Goal: Task Accomplishment & Management: Manage account settings

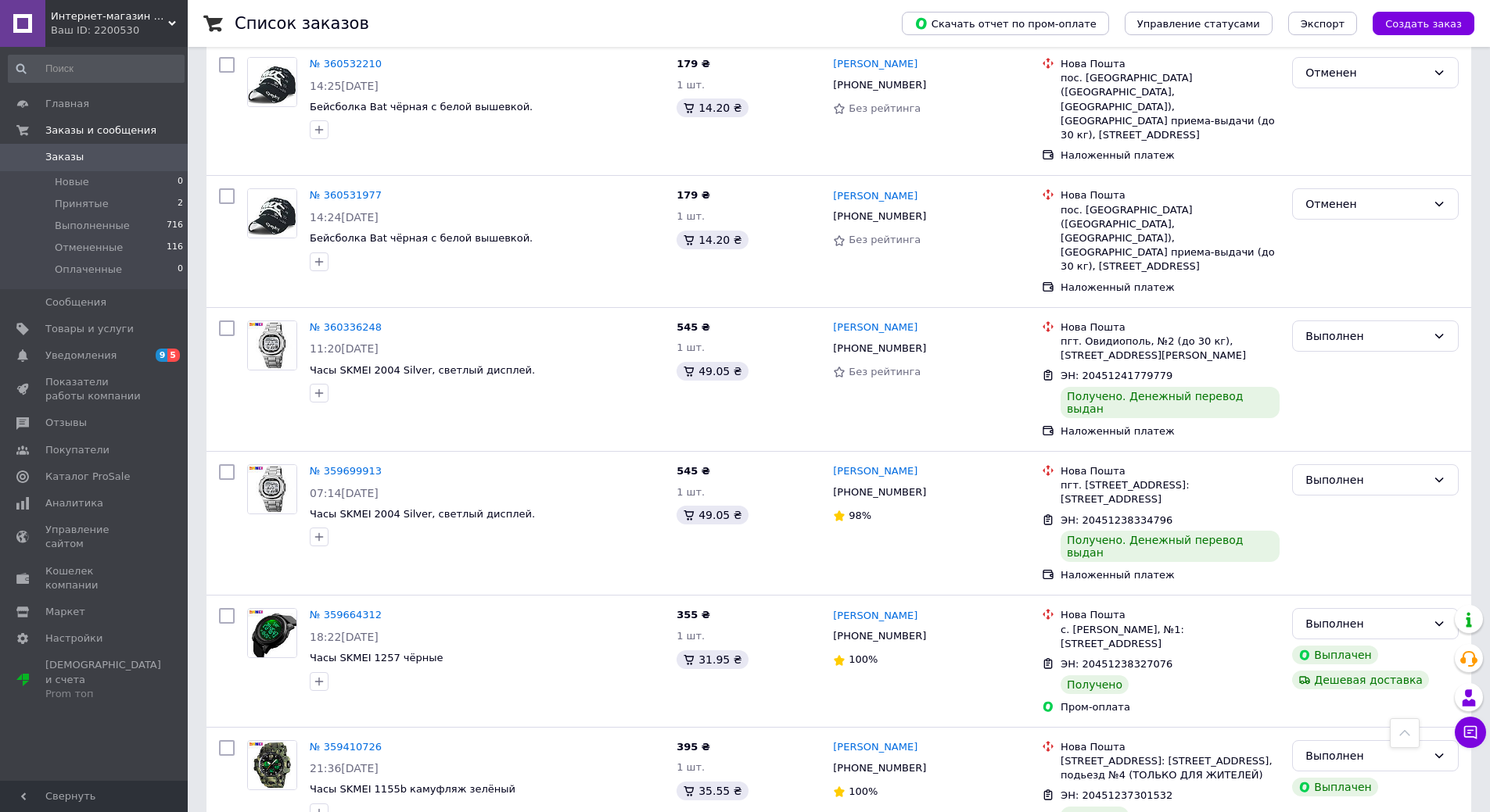
scroll to position [1330, 0]
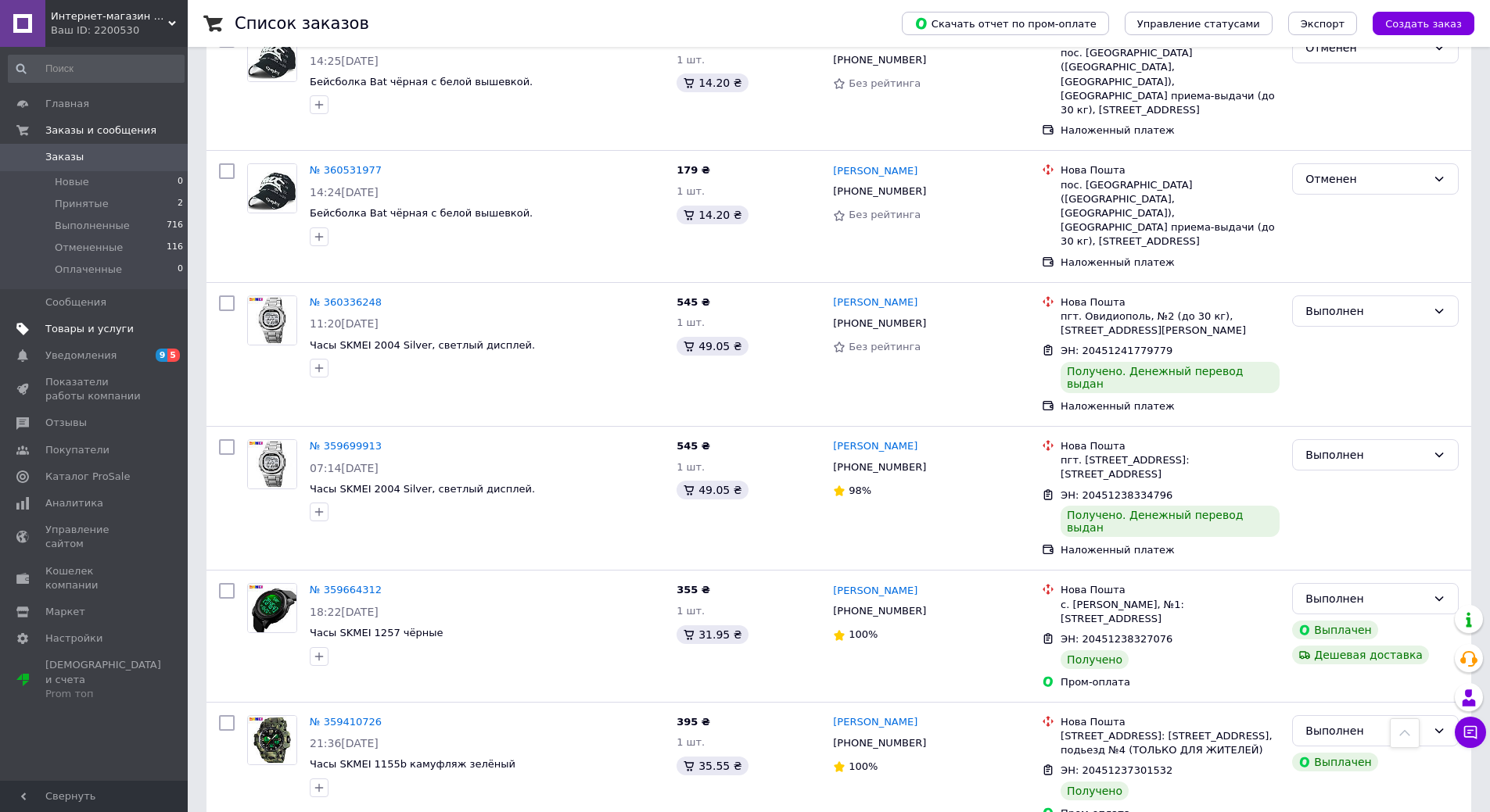
click at [85, 333] on span "Товары и услуги" at bounding box center [89, 329] width 89 height 14
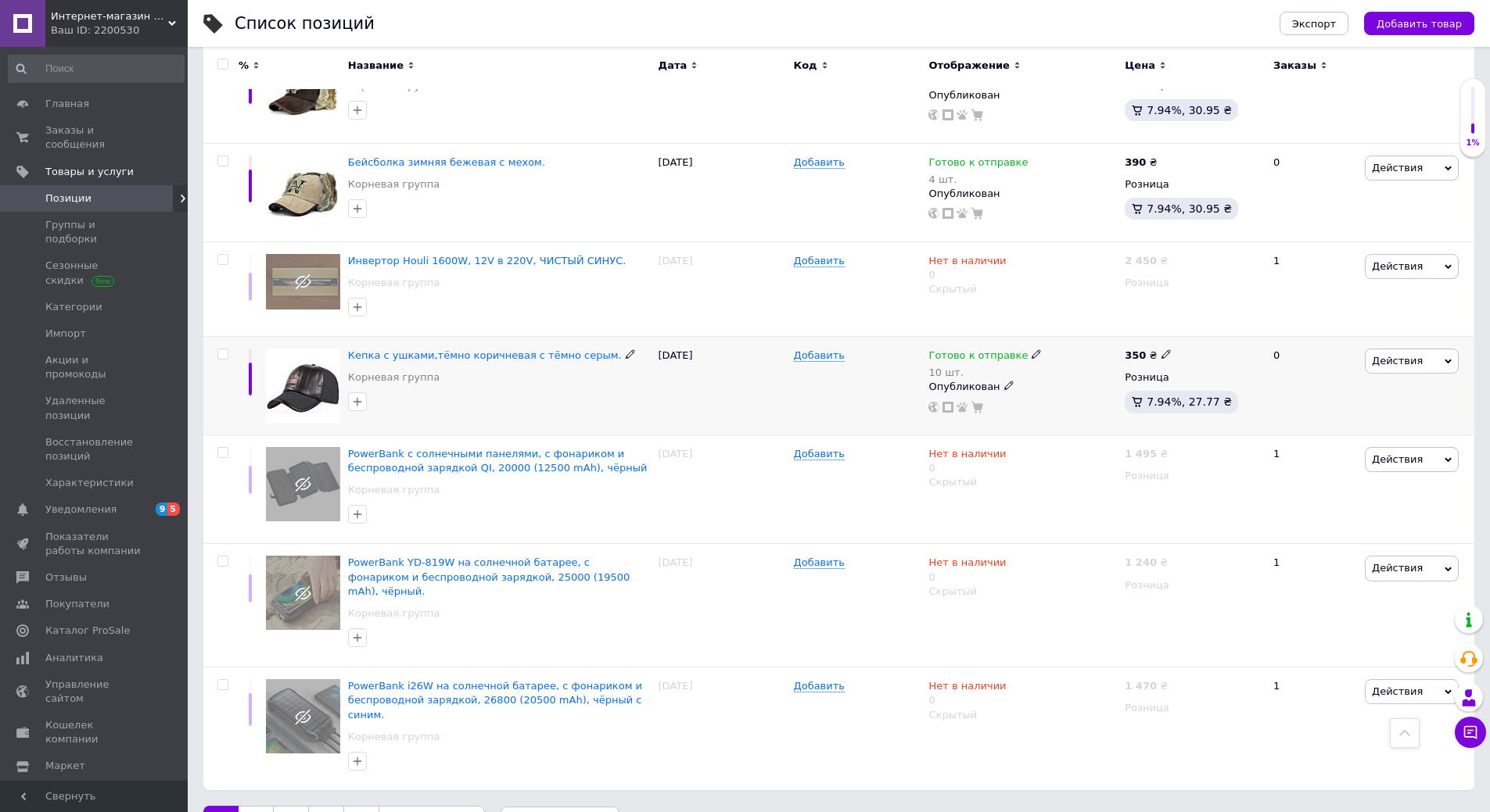
scroll to position [1682, 0]
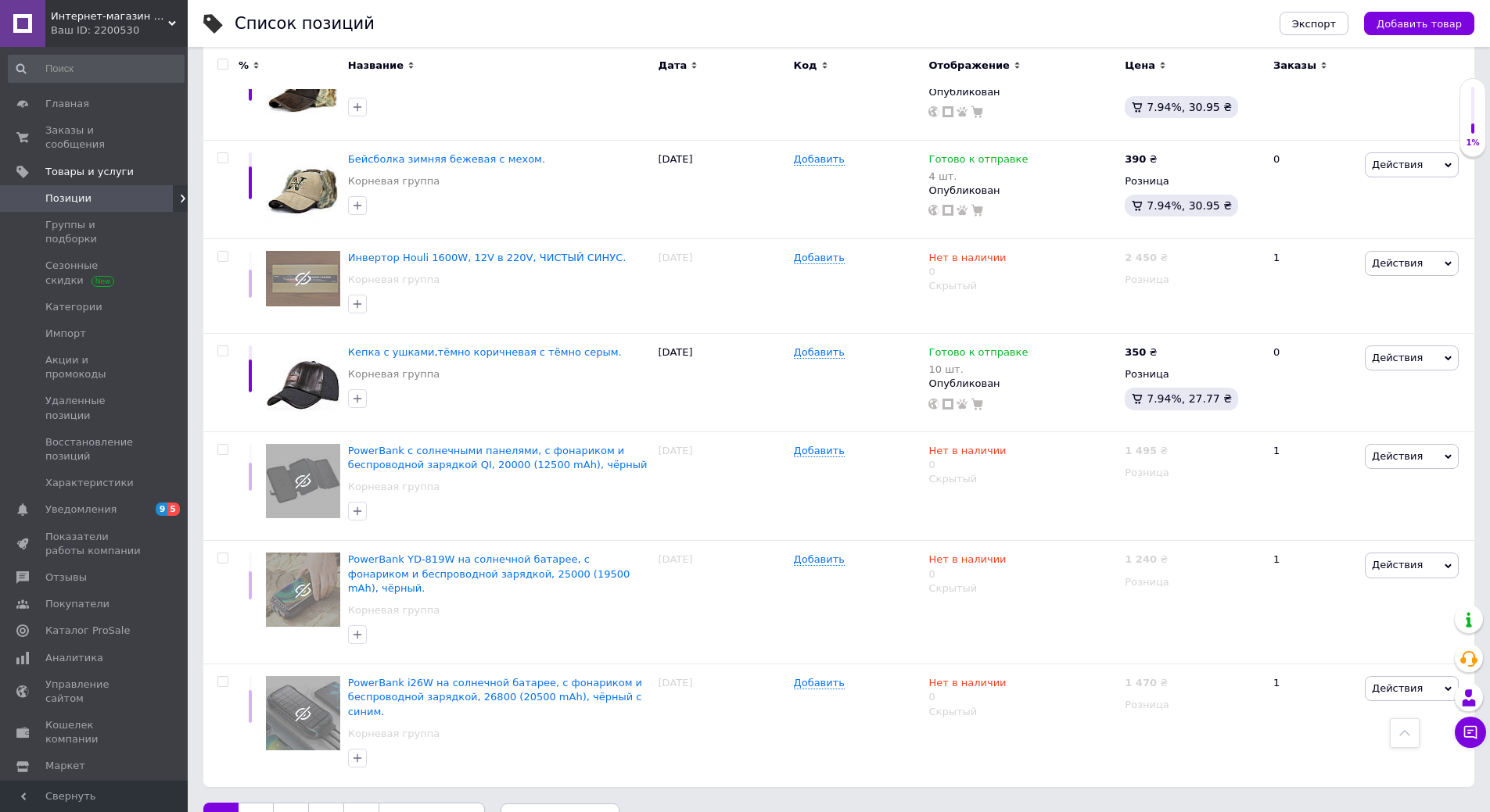
click at [537, 804] on span "по 20 позиций" at bounding box center [560, 820] width 119 height 31
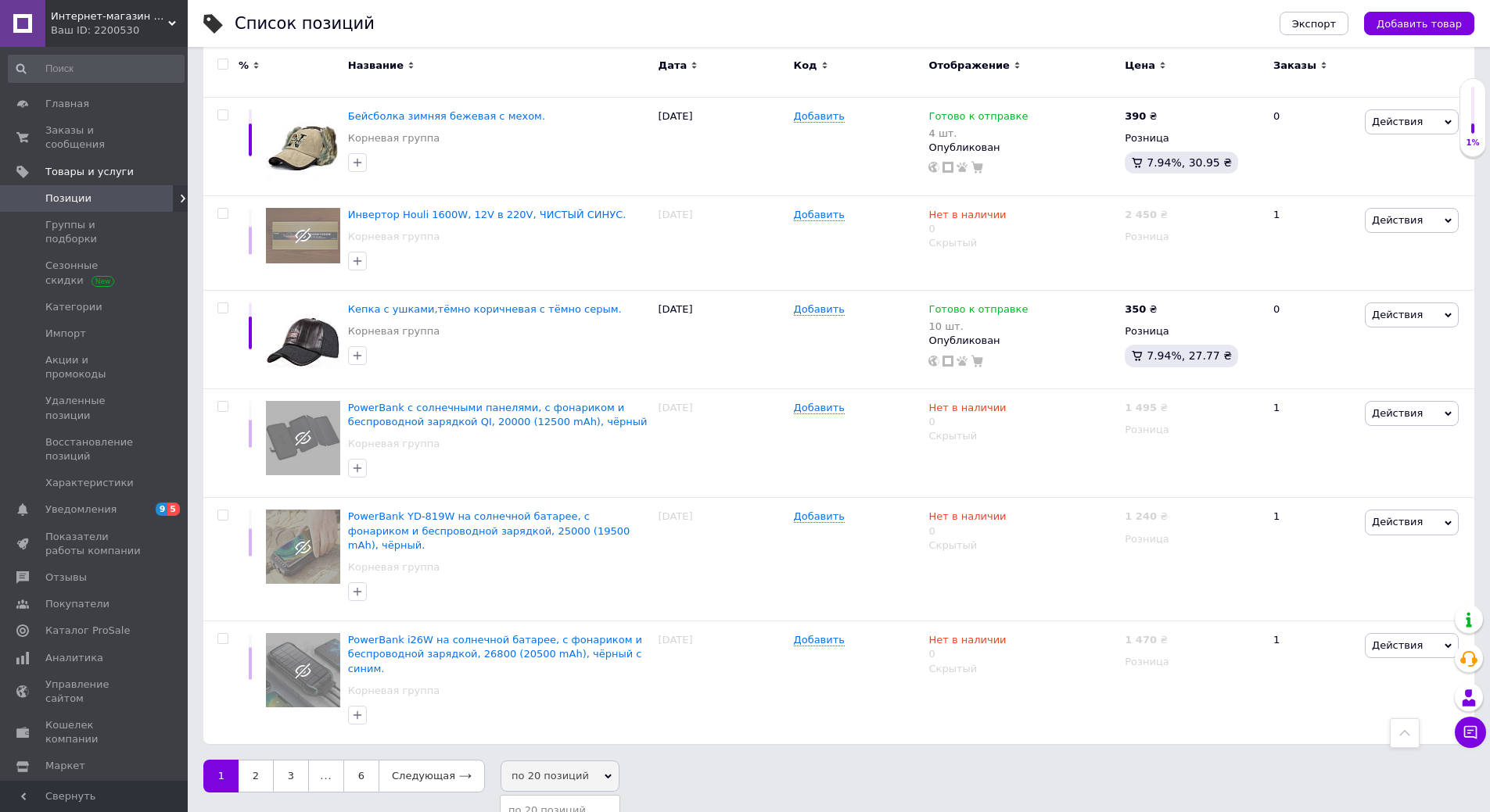
scroll to position [1745, 0]
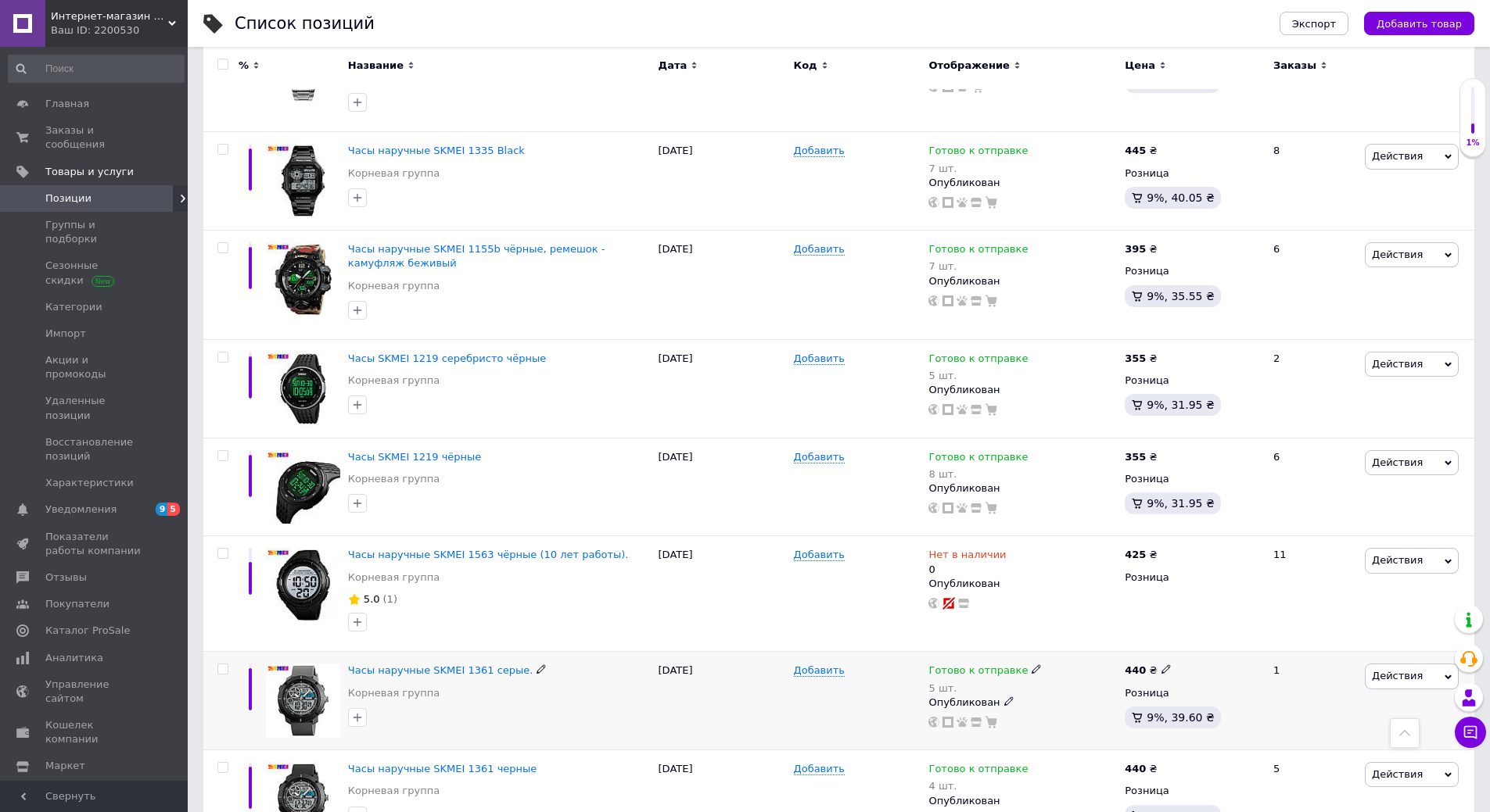
scroll to position [9329, 0]
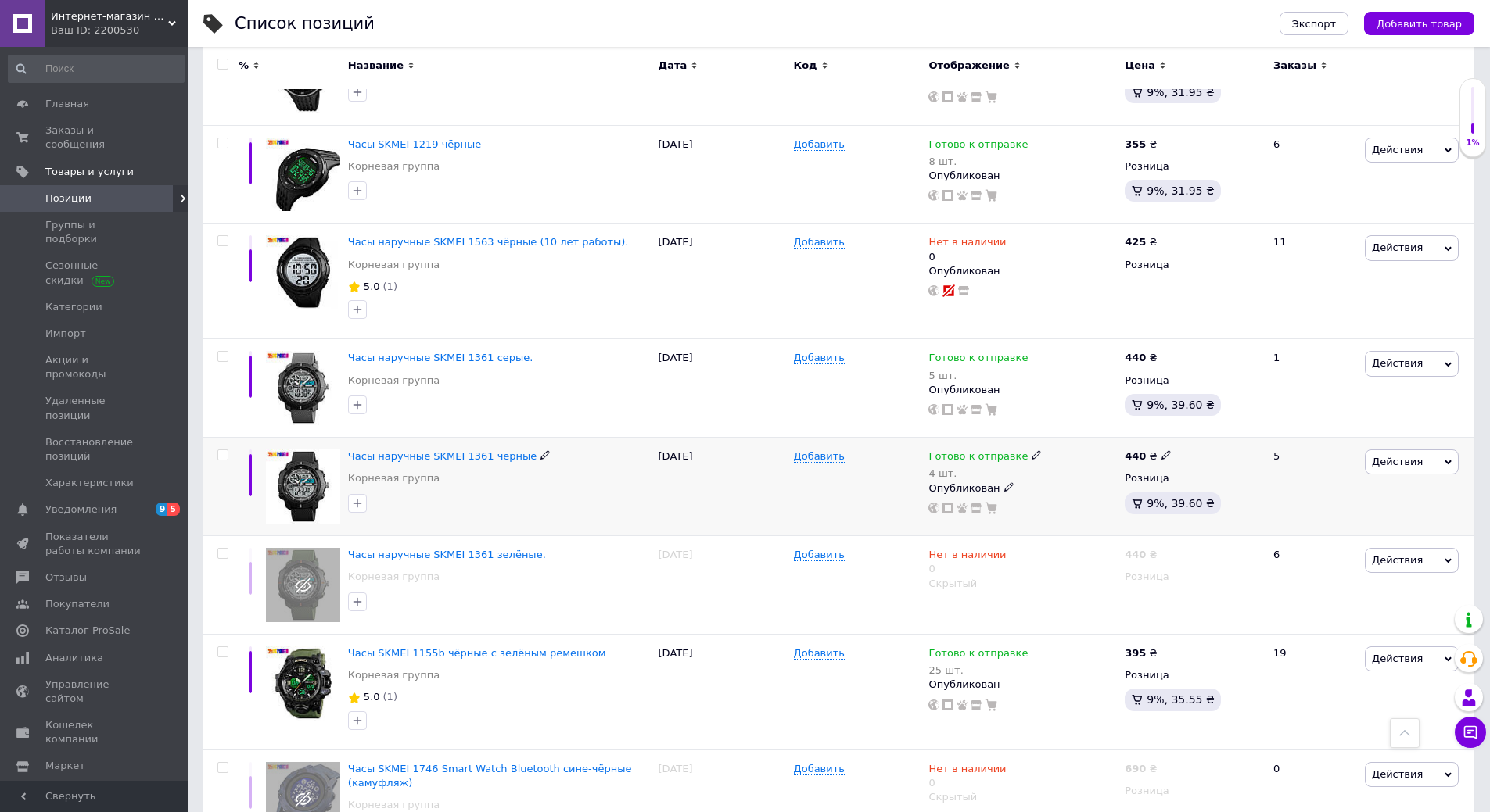
click at [1031, 451] on icon at bounding box center [1036, 455] width 10 height 10
click at [1087, 488] on li "Нет в наличии" at bounding box center [1117, 498] width 149 height 22
drag, startPoint x: 1049, startPoint y: 432, endPoint x: 1008, endPoint y: 432, distance: 41.0
click at [1008, 450] on div "Готово к отправке 4 шт. Наличие Нет в наличии В наличии Под заказ Готово к отпр…" at bounding box center [1023, 482] width 189 height 65
type input "0"
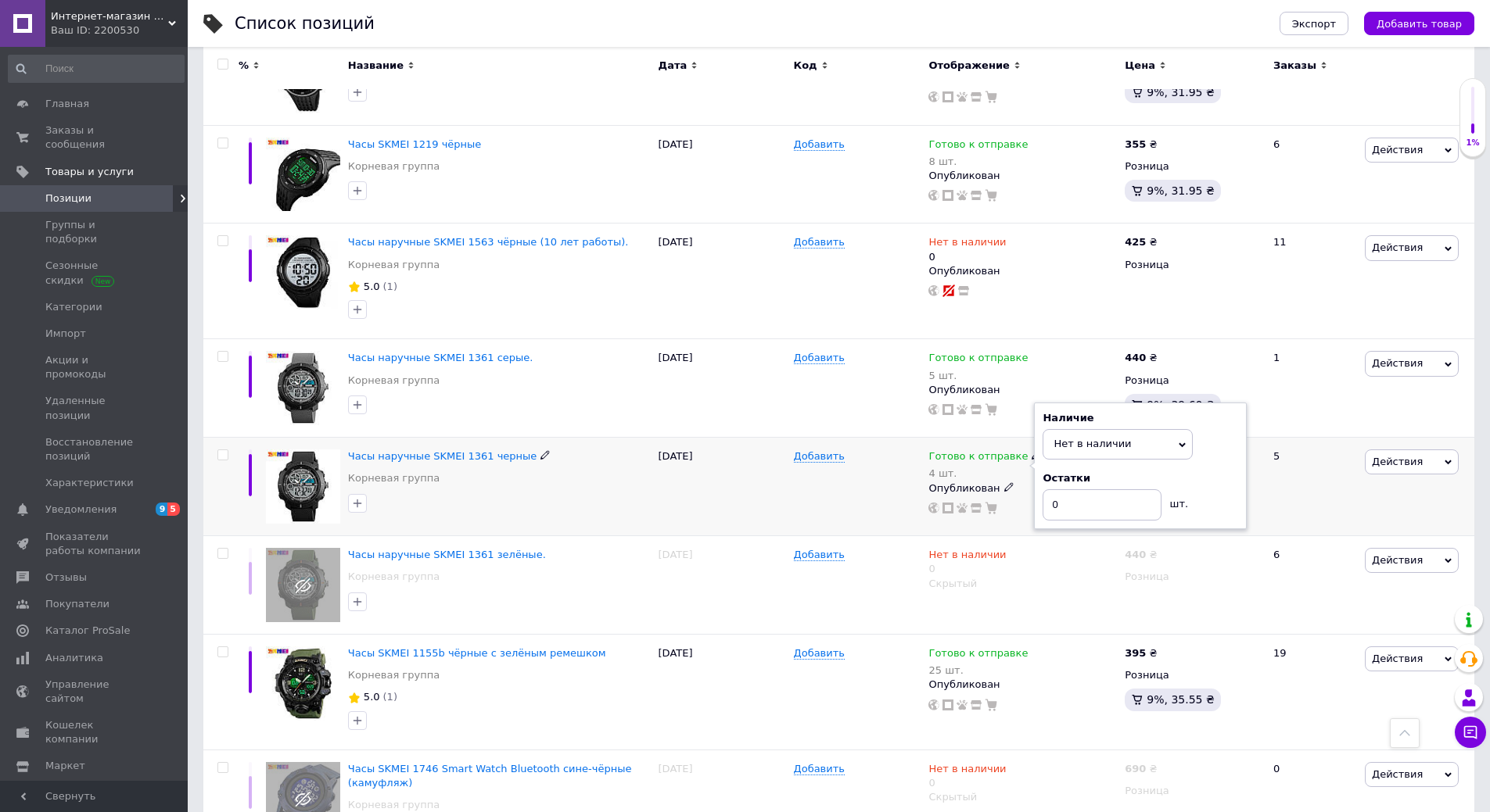
click at [839, 438] on div "Добавить" at bounding box center [858, 486] width 136 height 98
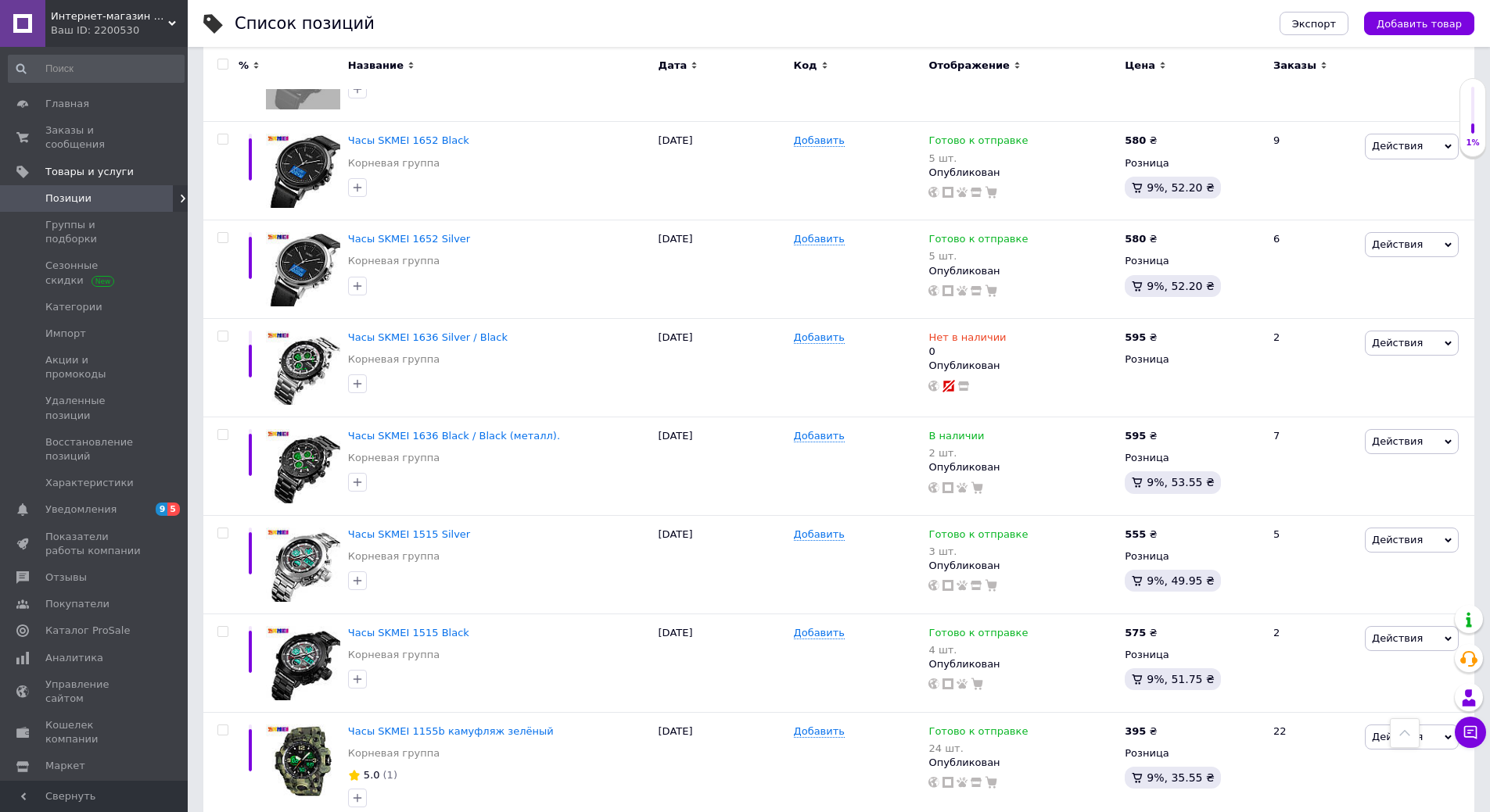
scroll to position [9894, 0]
